Goal: Information Seeking & Learning: Learn about a topic

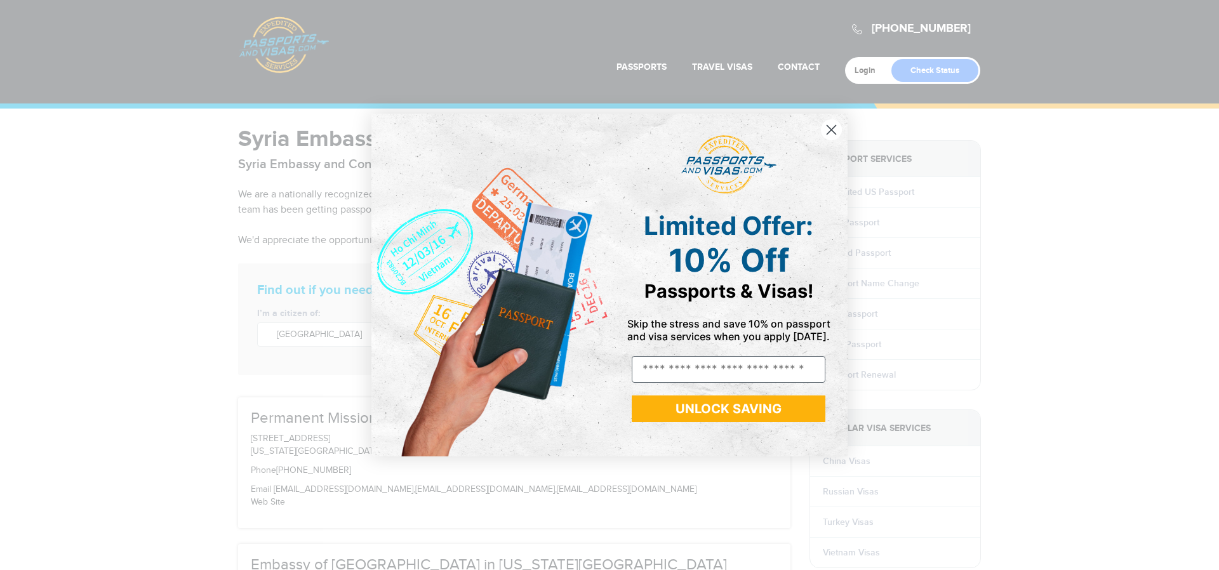
click at [832, 133] on circle "Close dialog" at bounding box center [831, 129] width 21 height 21
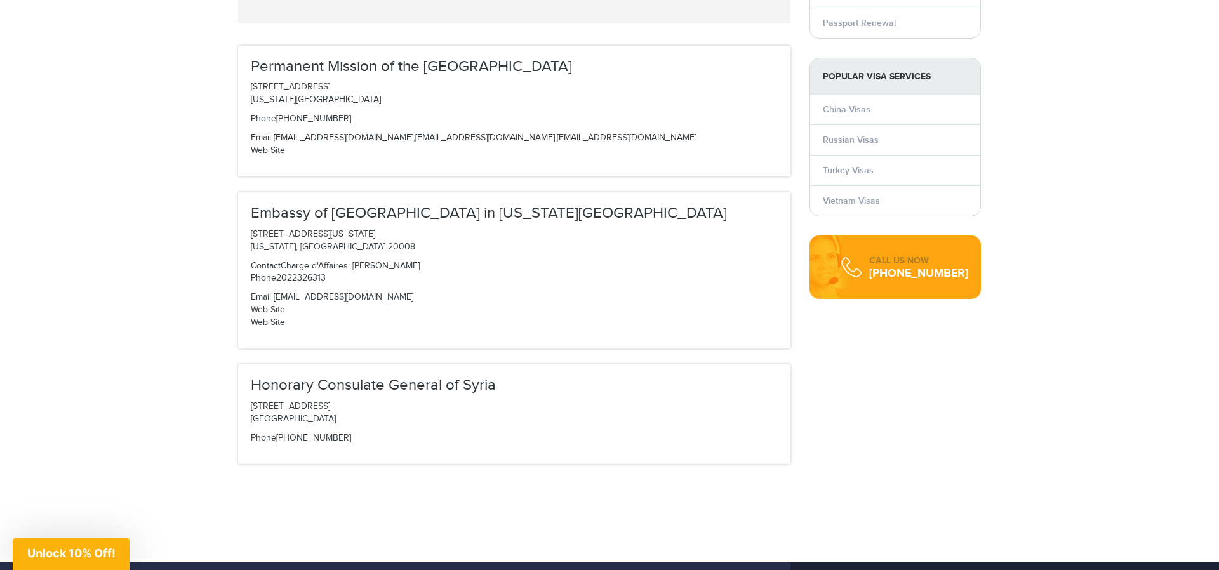
scroll to position [351, 0]
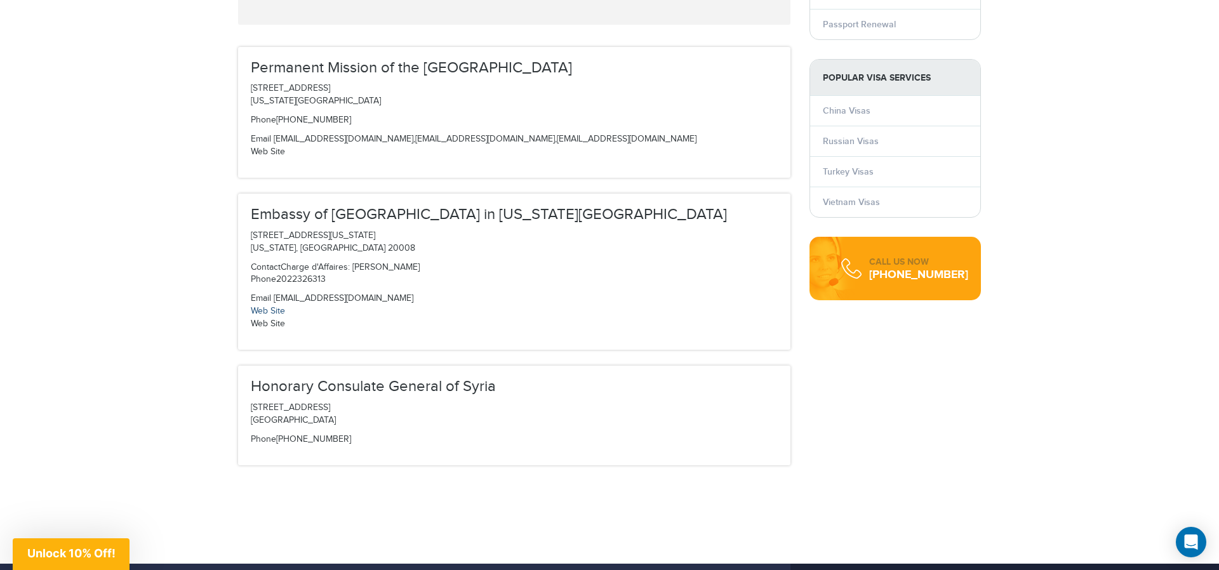
click at [264, 312] on link "Web Site" at bounding box center [268, 311] width 34 height 10
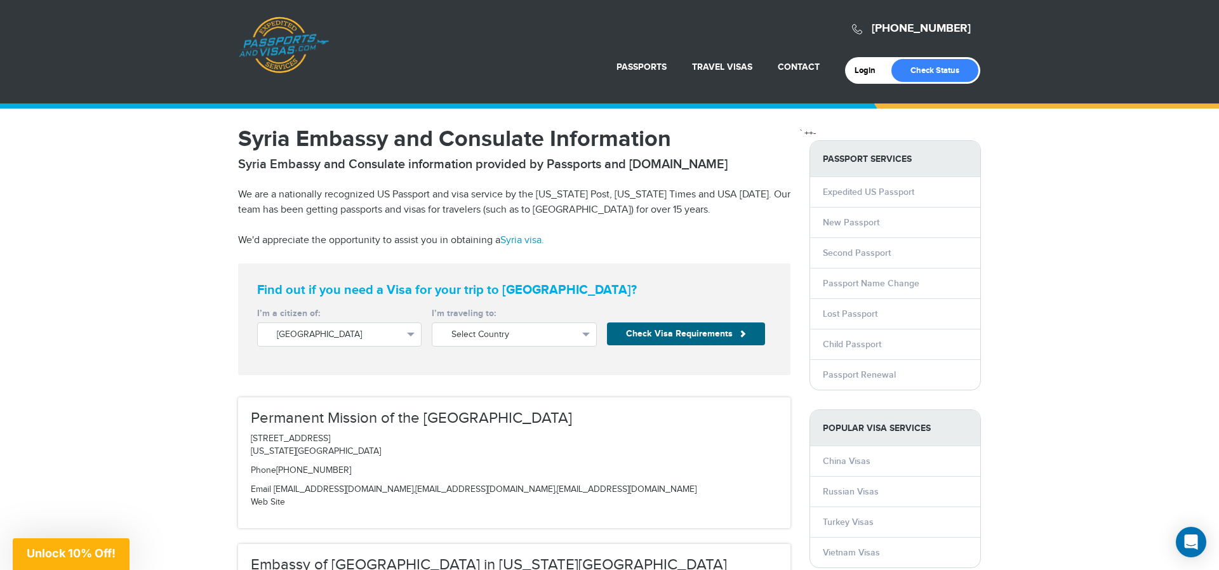
click at [529, 241] on link "Syria visa." at bounding box center [522, 240] width 44 height 12
